Goal: Information Seeking & Learning: Learn about a topic

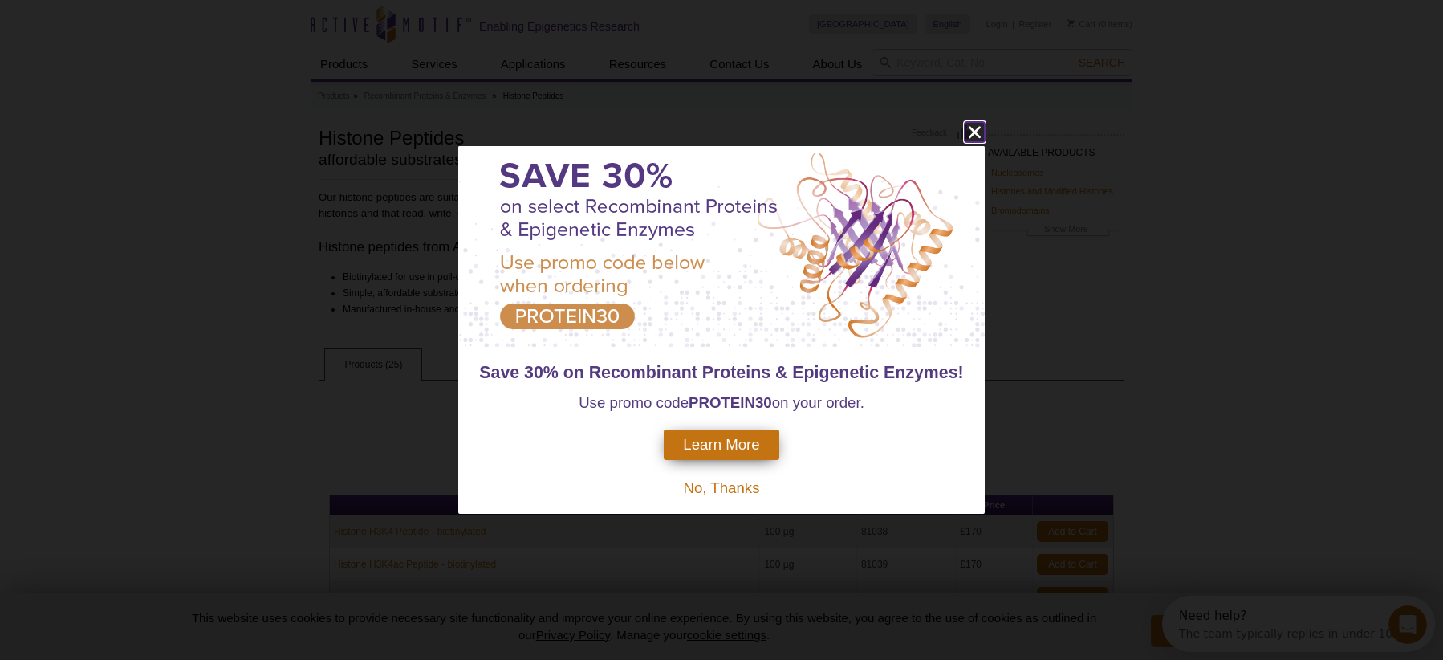
click at [970, 132] on icon "close" at bounding box center [974, 132] width 20 height 20
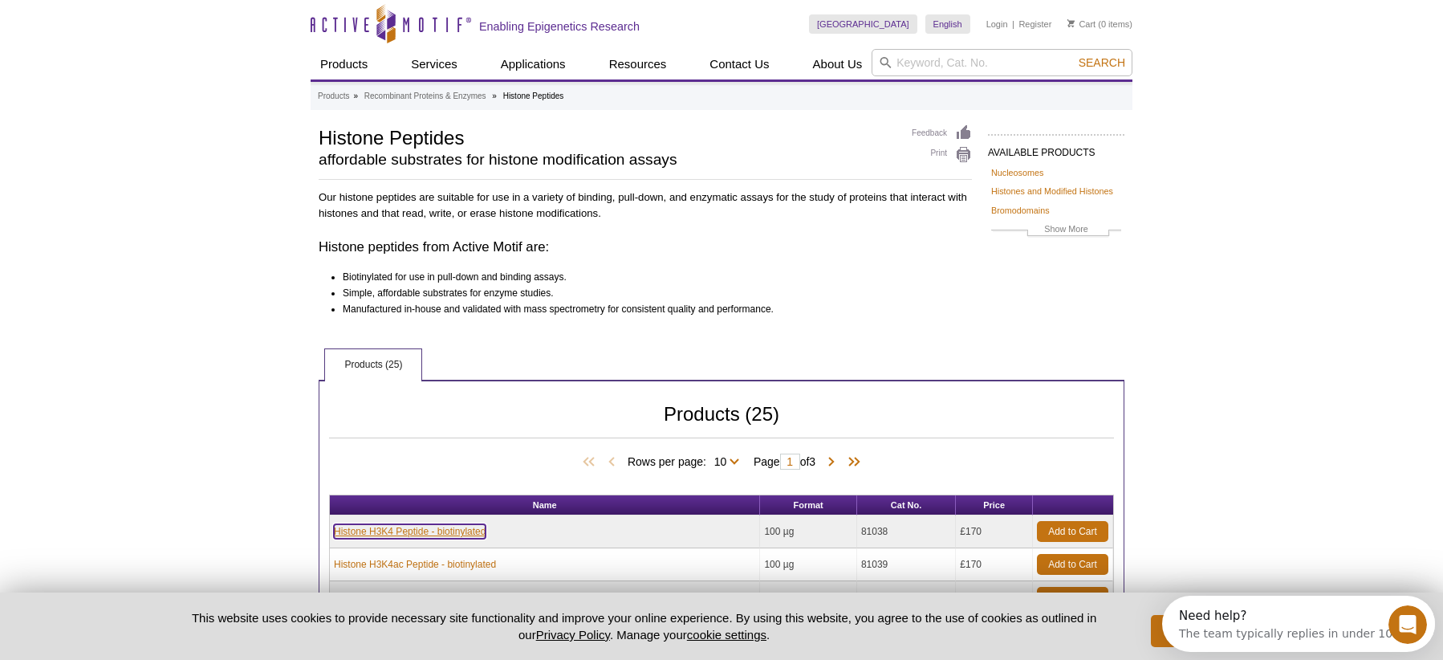
click at [441, 532] on link "Histone H3K4 Peptide - biotinylated" at bounding box center [410, 531] width 152 height 14
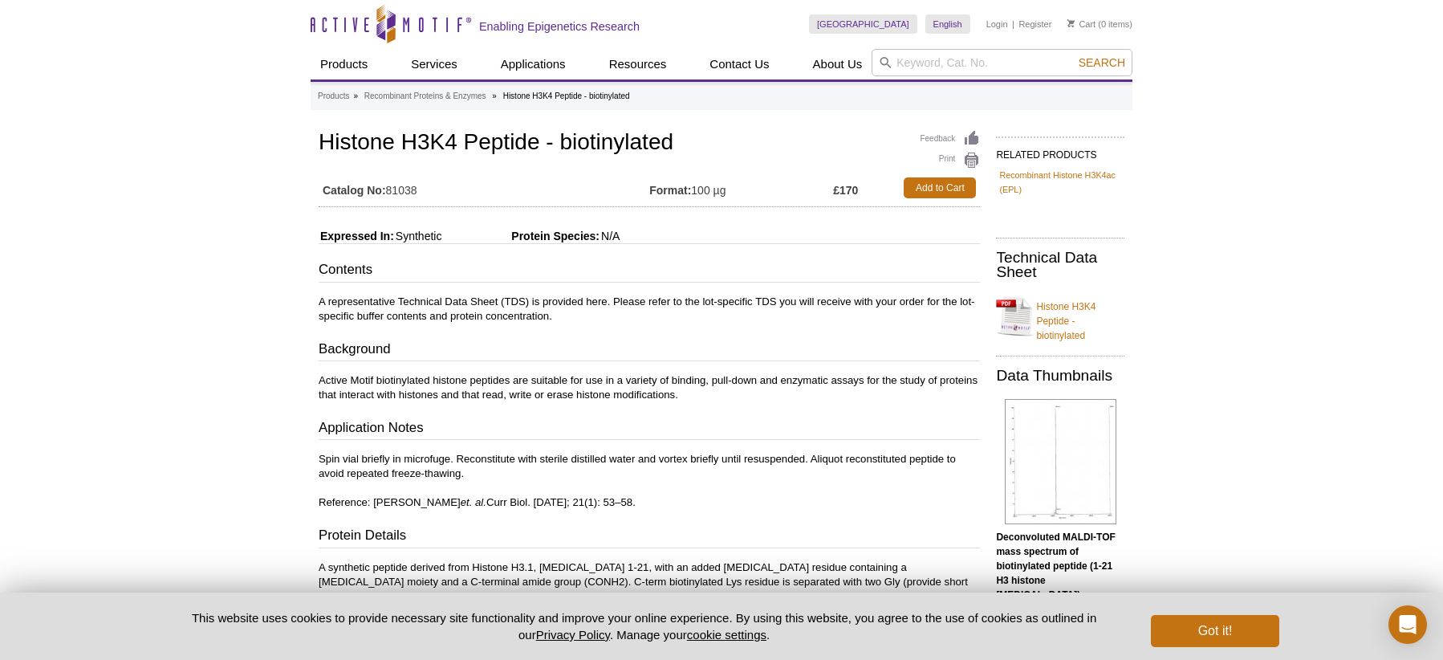
click at [1188, 301] on div "Active Motif Logo Enabling Epigenetics Research 0 Search Skip to content Active…" at bounding box center [721, 581] width 1443 height 1163
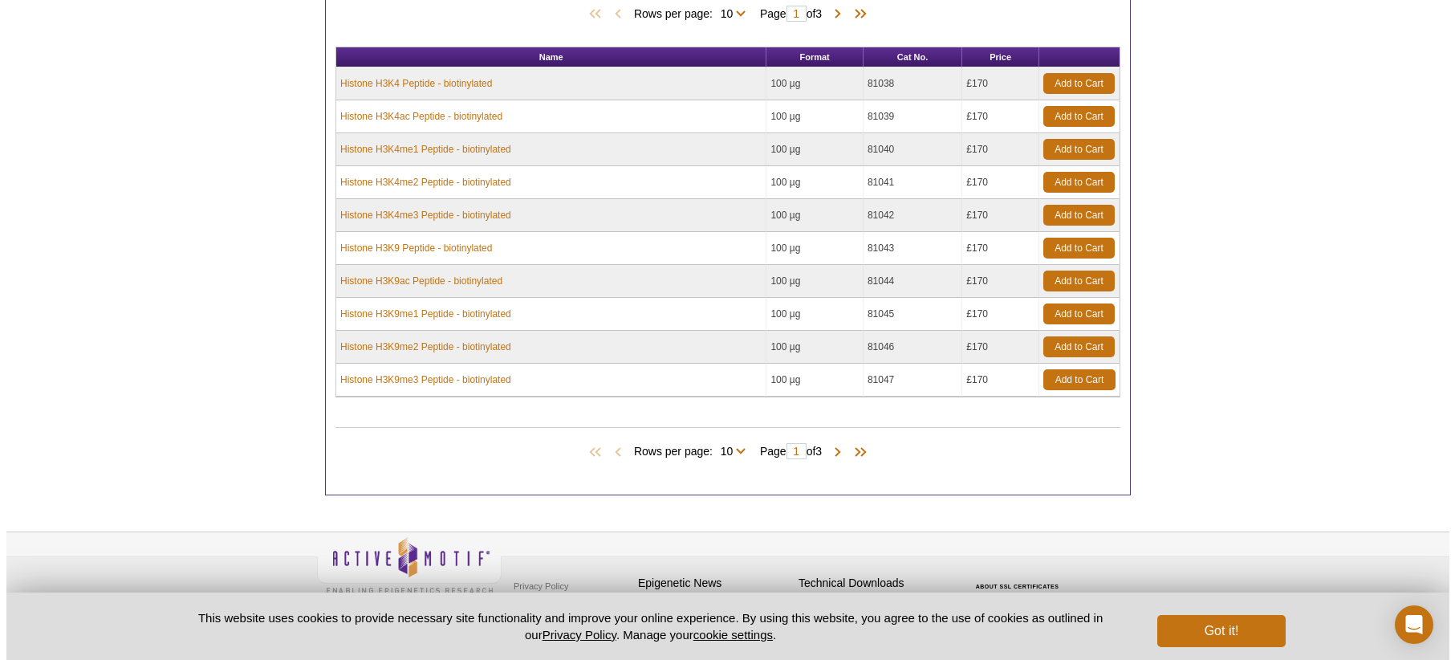
scroll to position [456, 0]
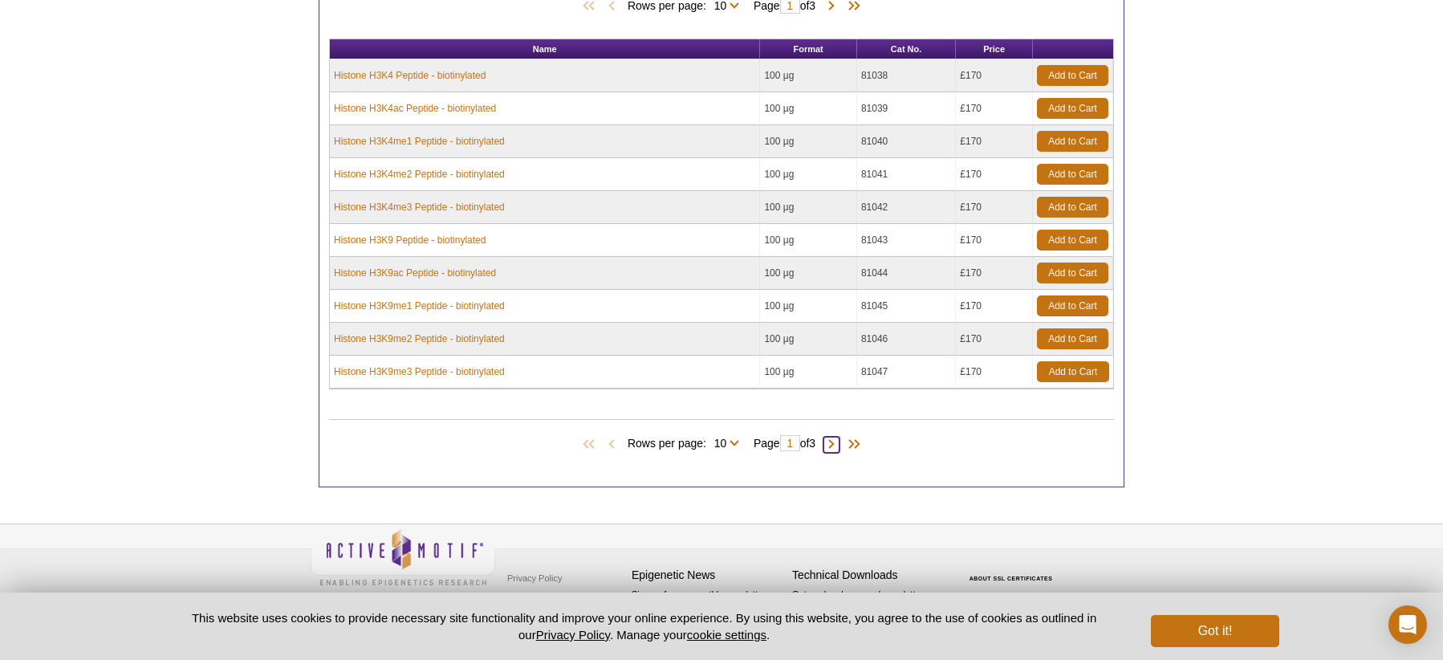
click at [836, 443] on span at bounding box center [831, 444] width 16 height 16
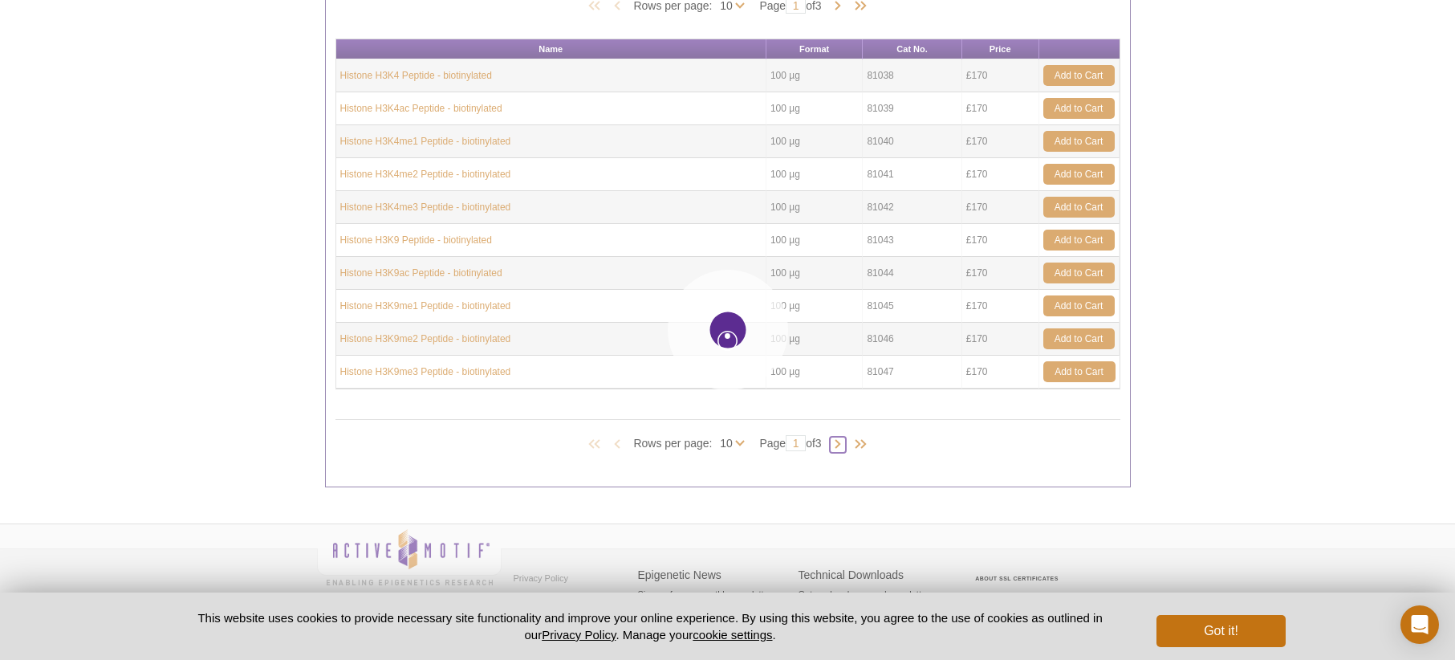
type input "2"
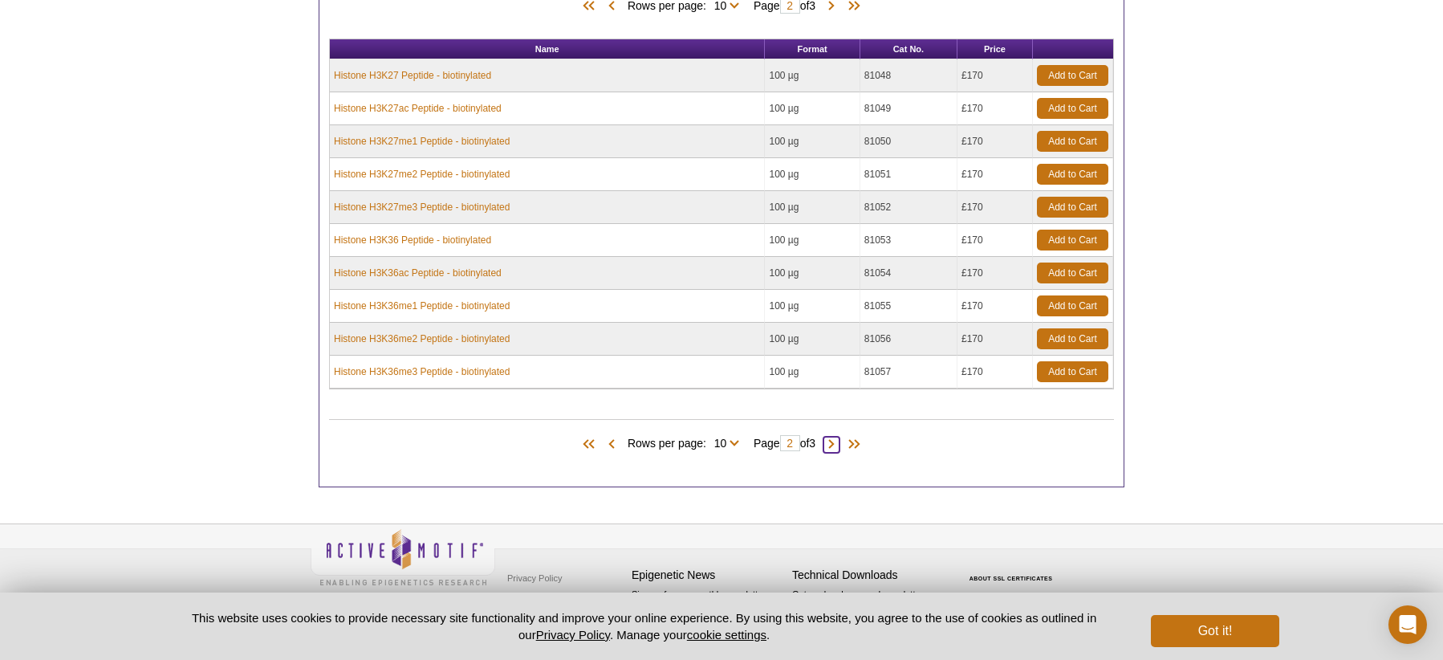
click at [839, 445] on span at bounding box center [831, 444] width 16 height 16
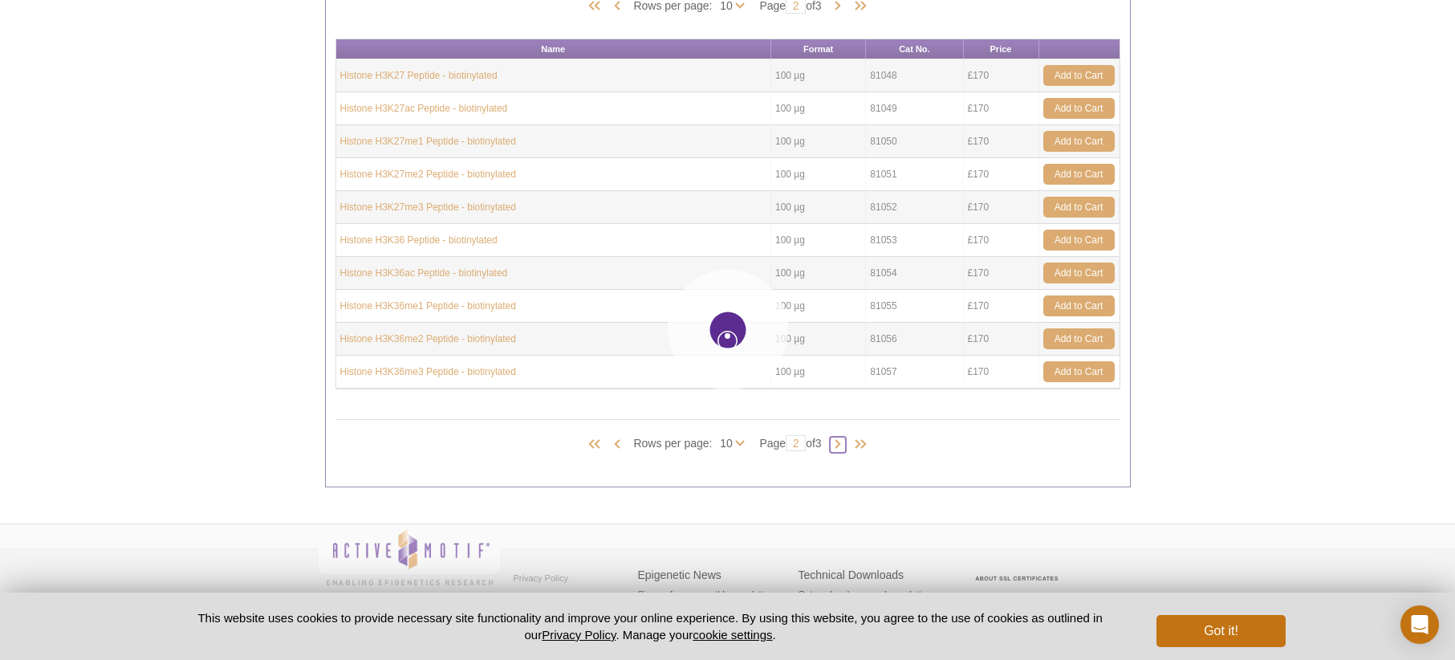
type input "3"
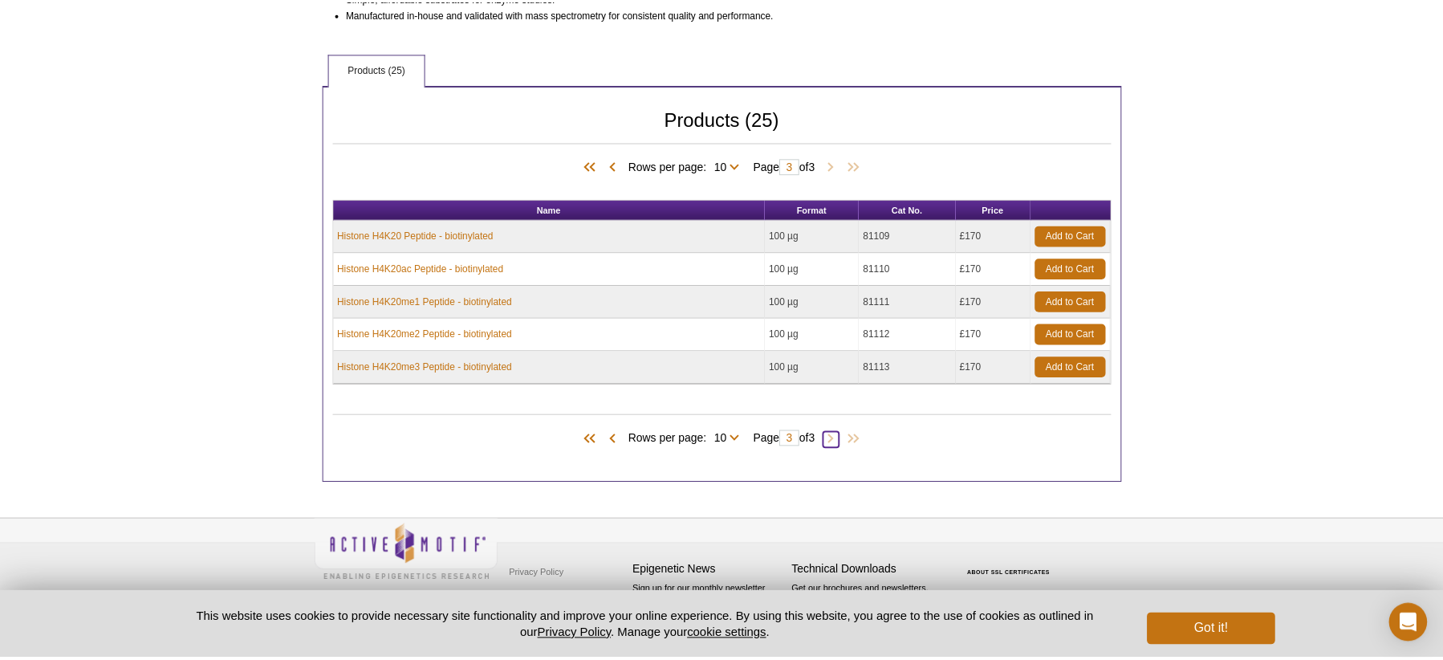
scroll to position [295, 0]
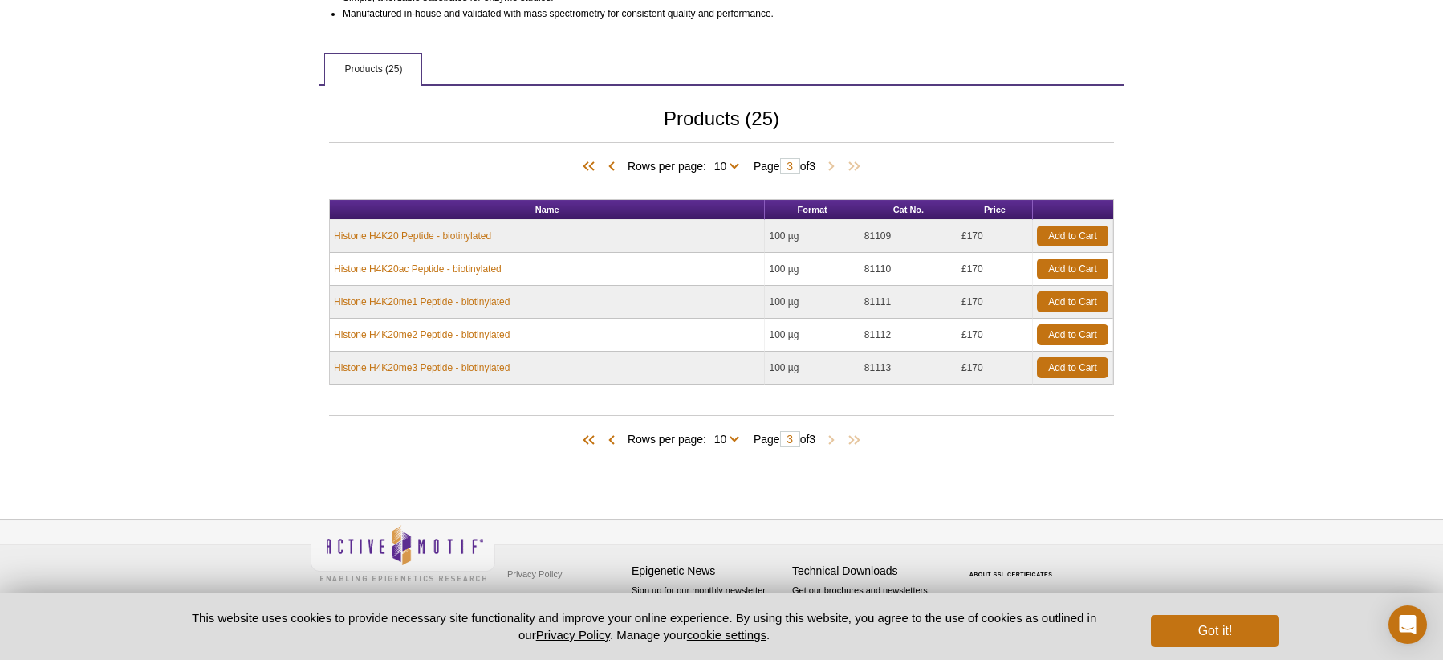
click at [1240, 233] on div "Active Motif Logo Enabling Epigenetics Research 0 Search Skip to content Active…" at bounding box center [721, 182] width 1443 height 955
click at [1284, 398] on div "Active Motif Logo Enabling Epigenetics Research 0 Search Skip to content Active…" at bounding box center [721, 182] width 1443 height 955
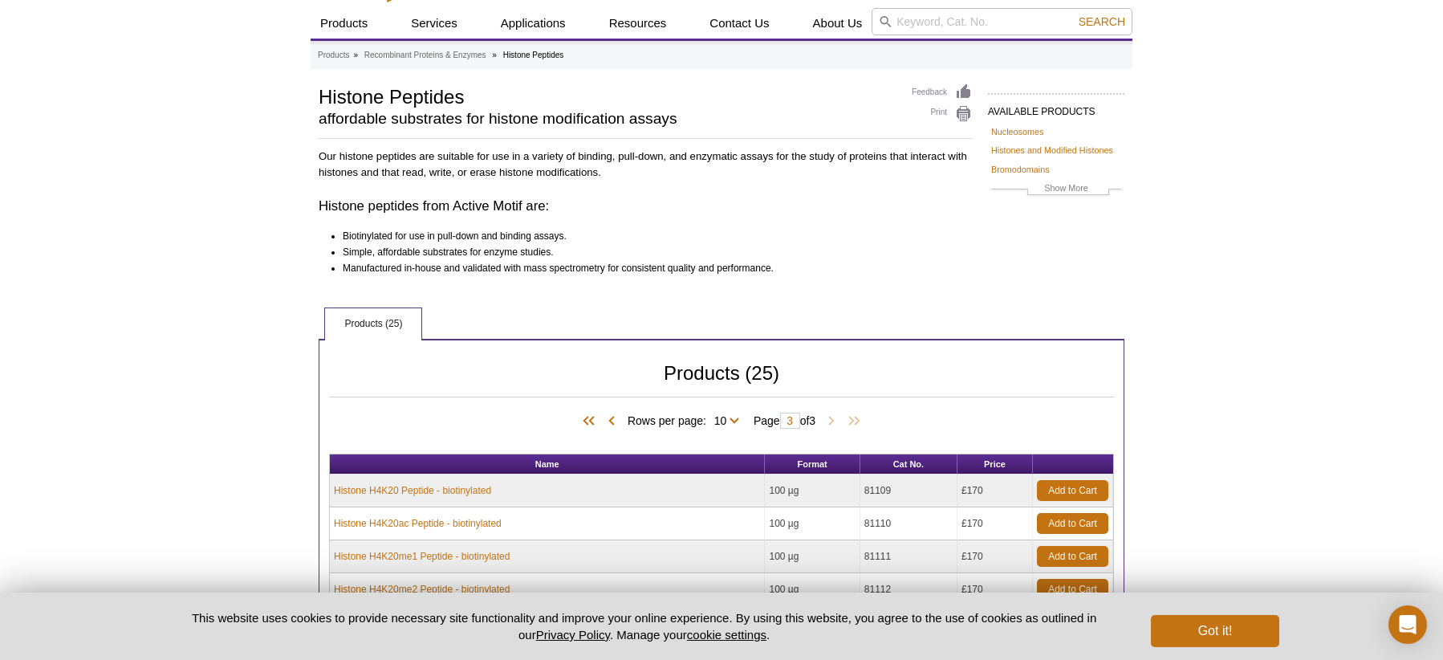
scroll to position [0, 0]
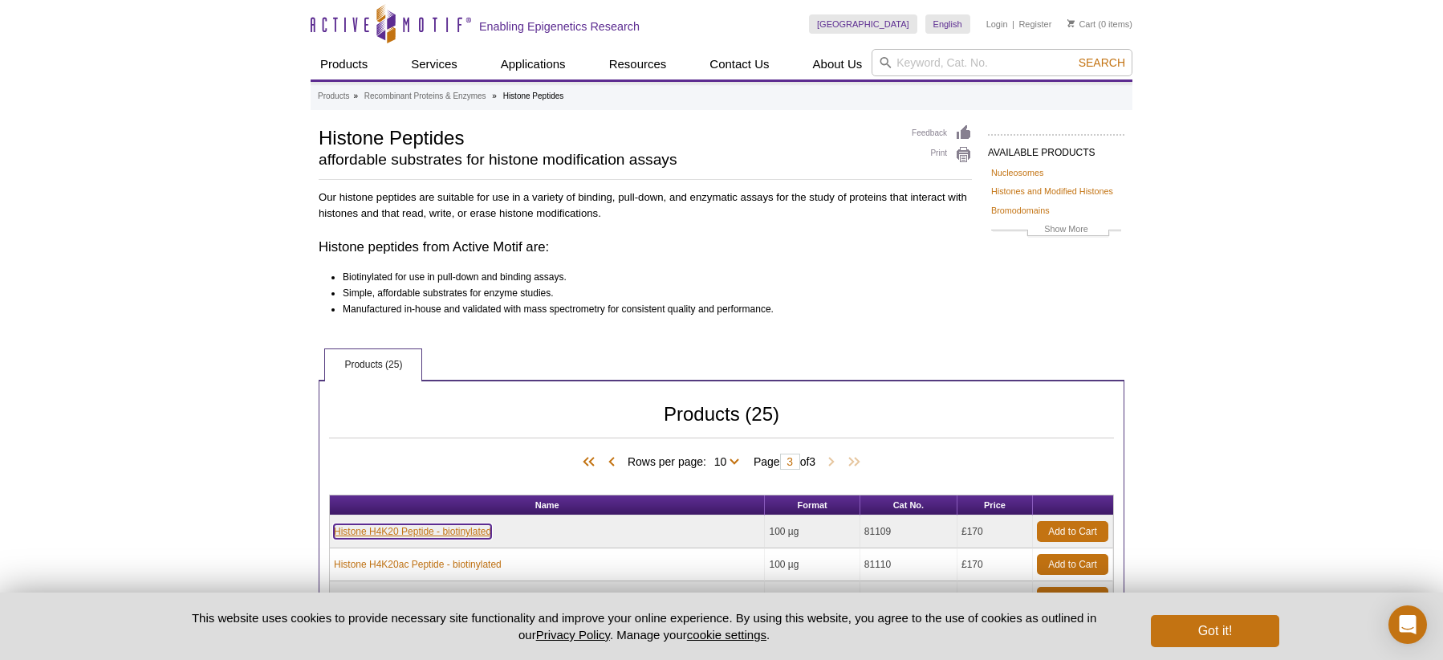
click at [392, 531] on link "Histone H4K20 Peptide - biotinylated" at bounding box center [412, 531] width 157 height 14
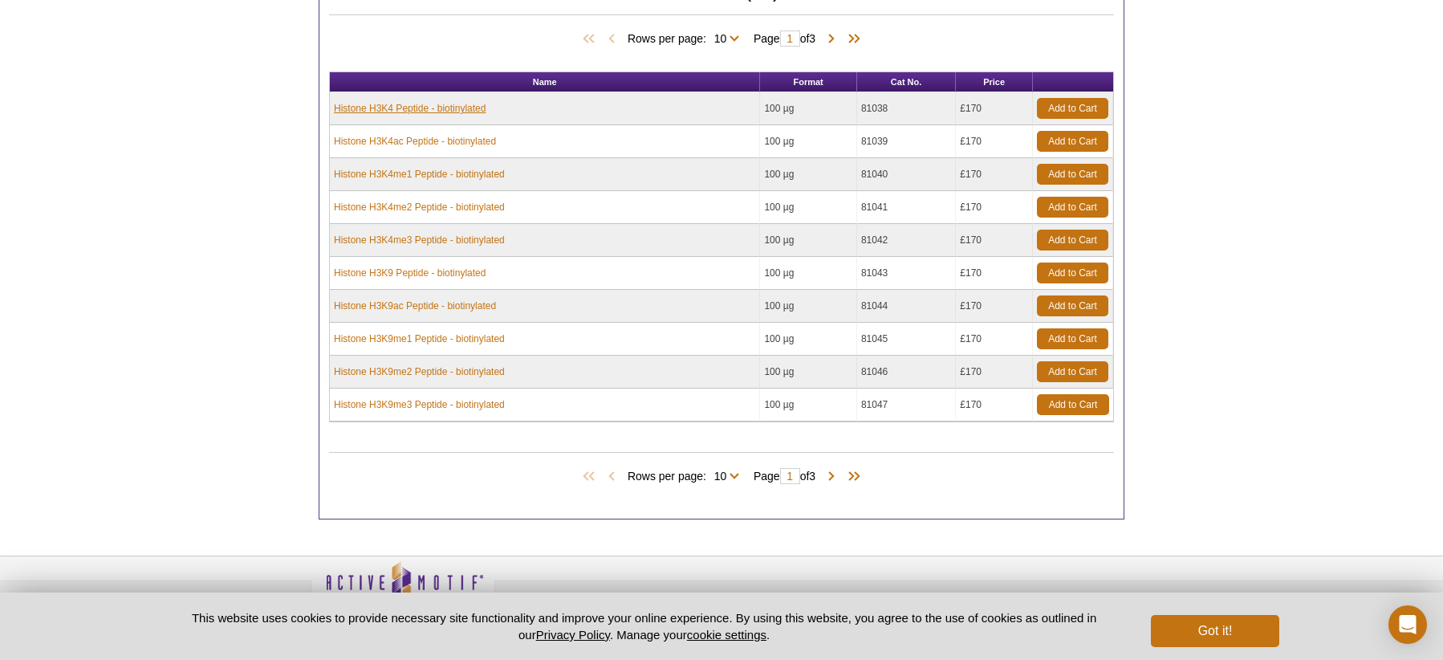
scroll to position [426, 0]
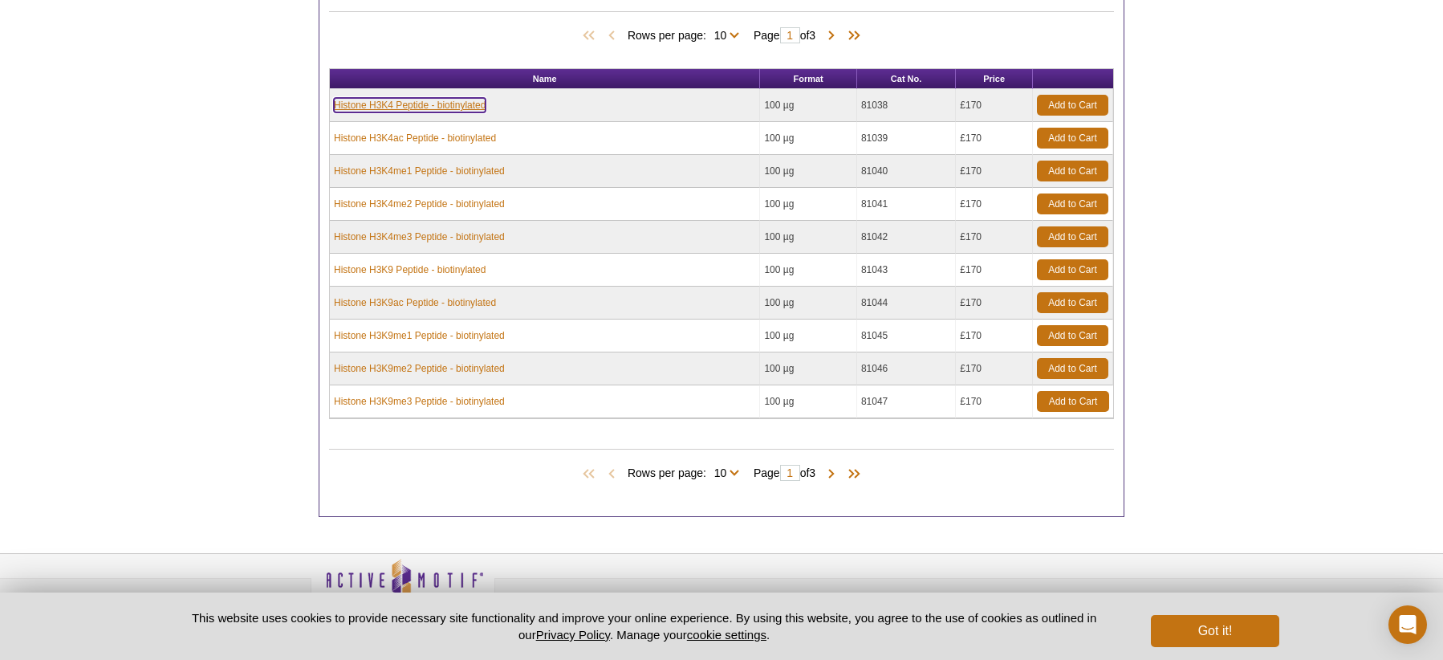
click at [380, 101] on link "Histone H3K4 Peptide - biotinylated" at bounding box center [410, 105] width 152 height 14
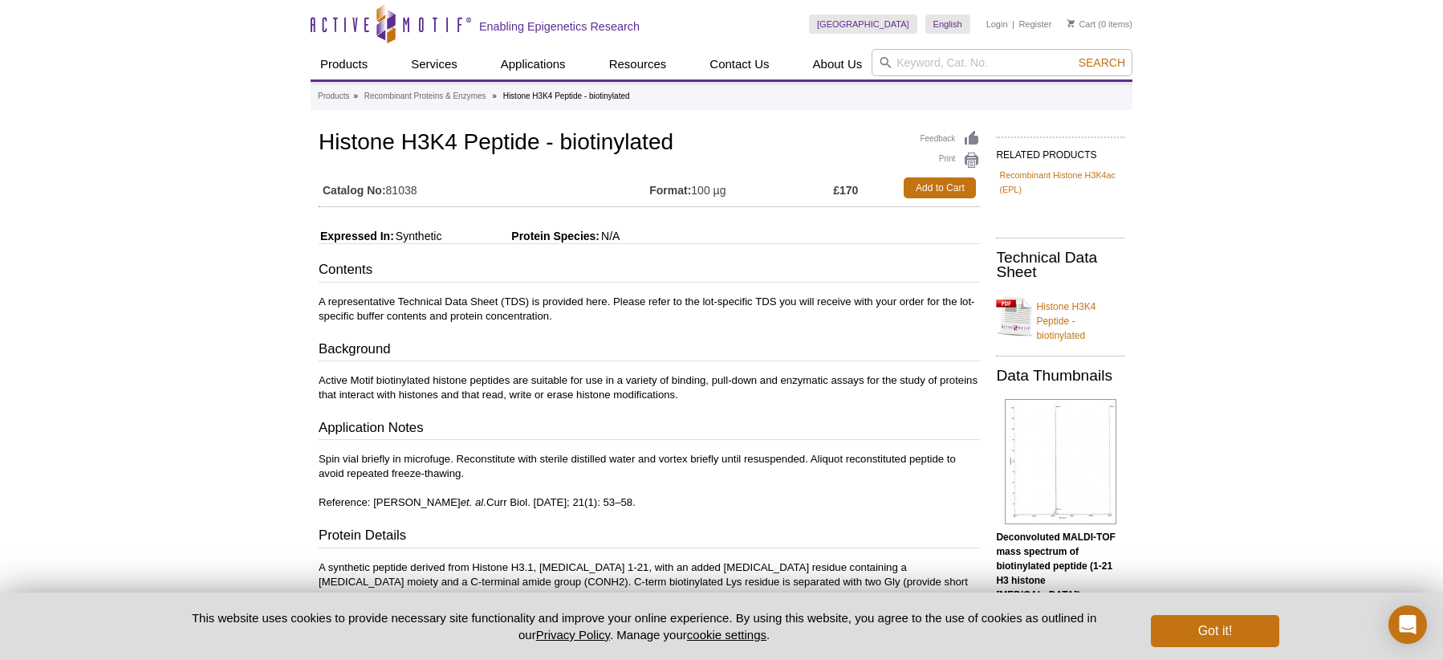
click at [1293, 240] on div "Active Motif Logo Enabling Epigenetics Research 0 Search Skip to content Active…" at bounding box center [721, 581] width 1443 height 1163
click at [1070, 429] on img at bounding box center [1061, 461] width 112 height 125
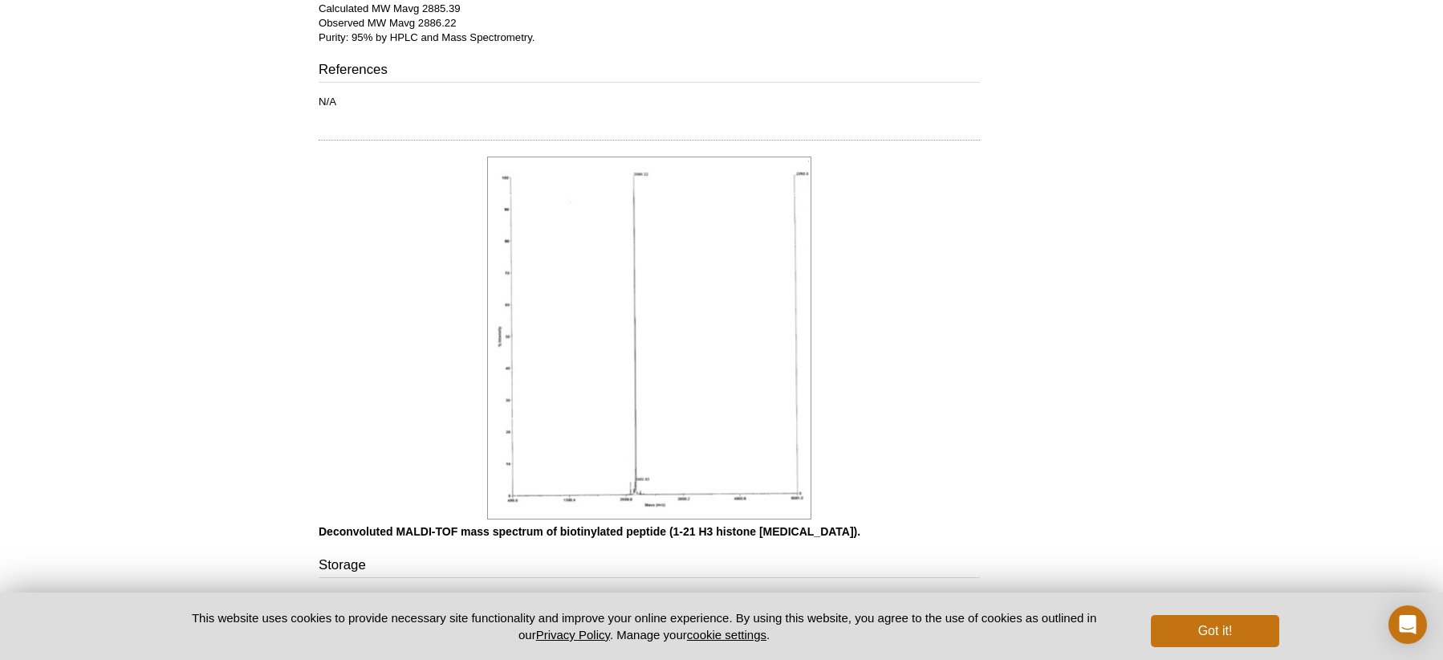
scroll to position [783, 0]
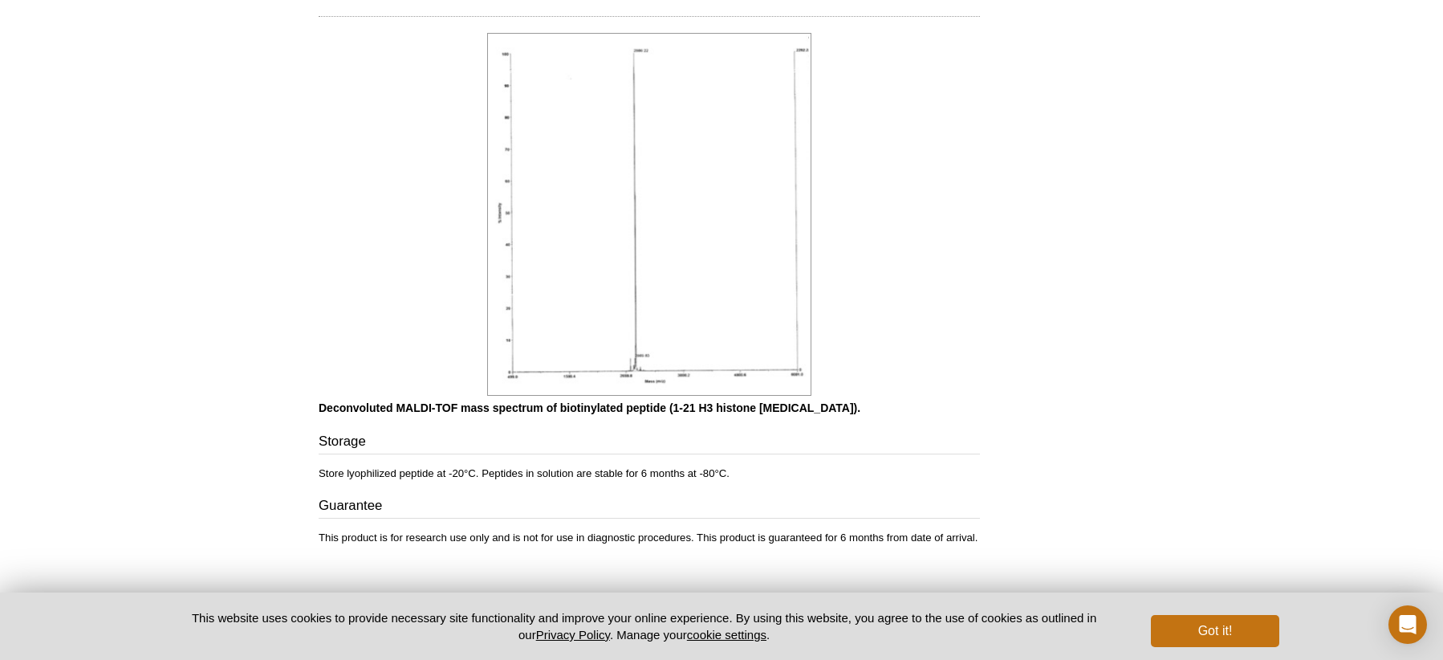
click at [733, 301] on img at bounding box center [649, 214] width 324 height 363
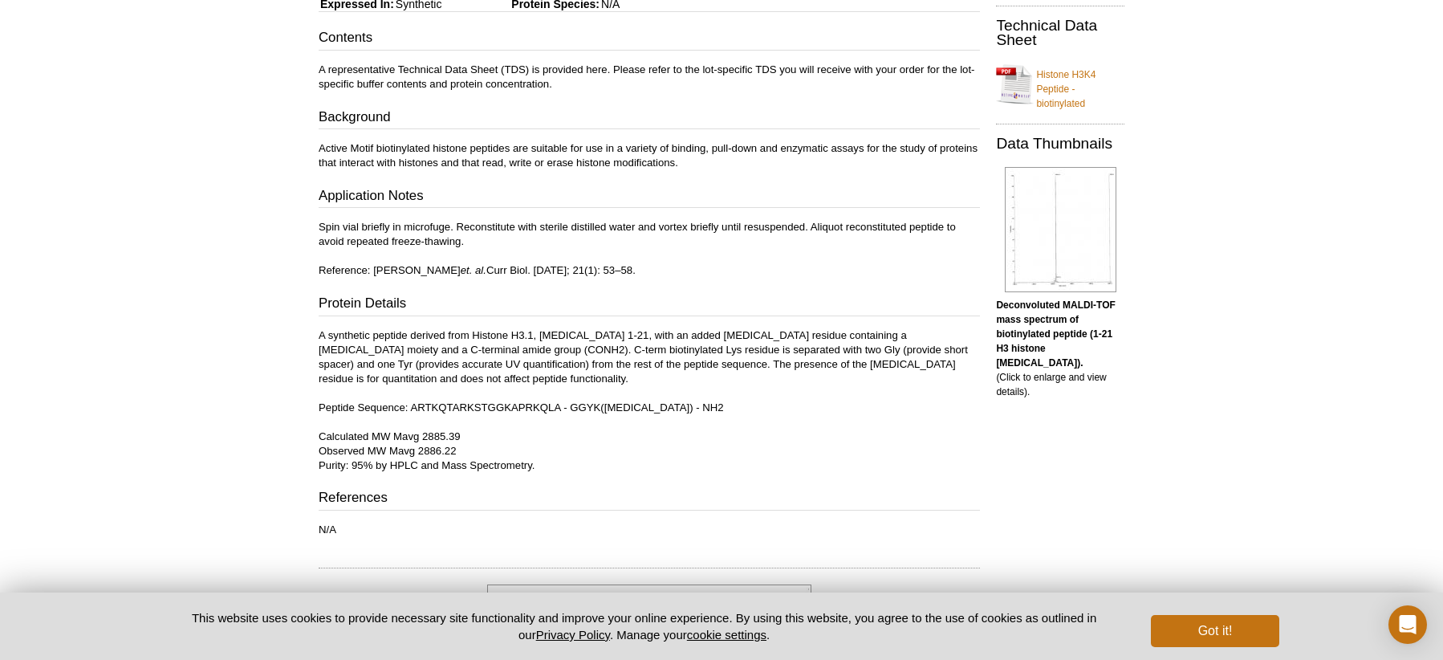
scroll to position [0, 0]
